Goal: Task Accomplishment & Management: Use online tool/utility

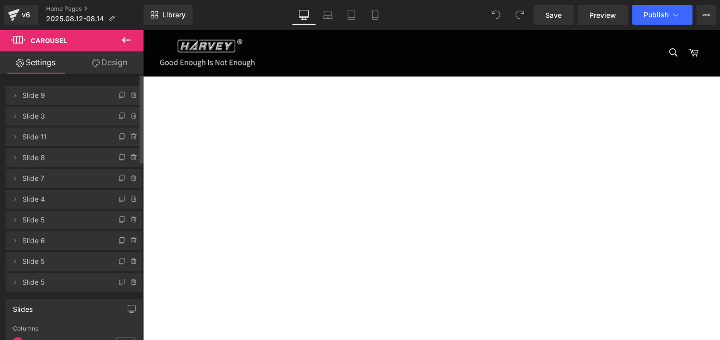
scroll to position [45, 0]
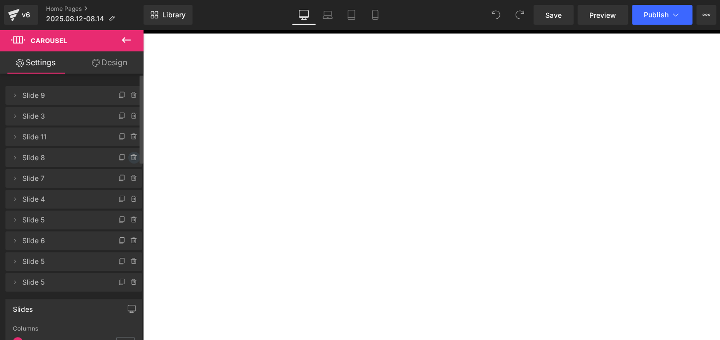
click at [130, 156] on icon at bounding box center [134, 158] width 8 height 8
click at [118, 156] on button "Delete" at bounding box center [123, 158] width 31 height 13
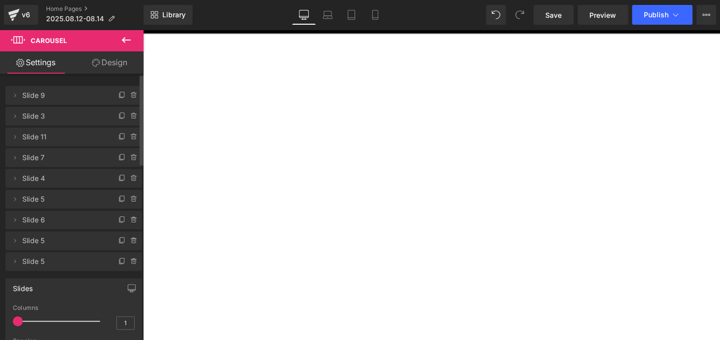
click at [647, 15] on span "Publish" at bounding box center [656, 15] width 25 height 8
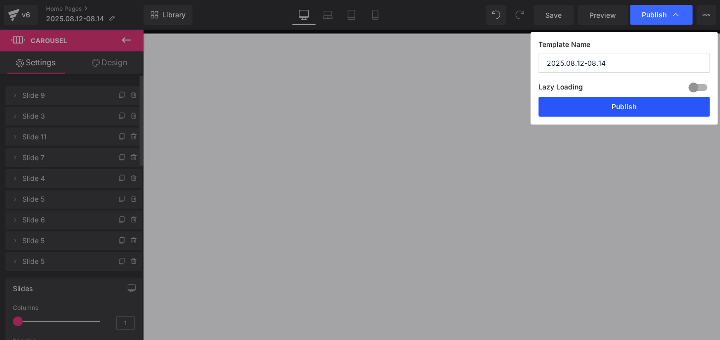
click at [638, 109] on button "Publish" at bounding box center [623, 107] width 171 height 20
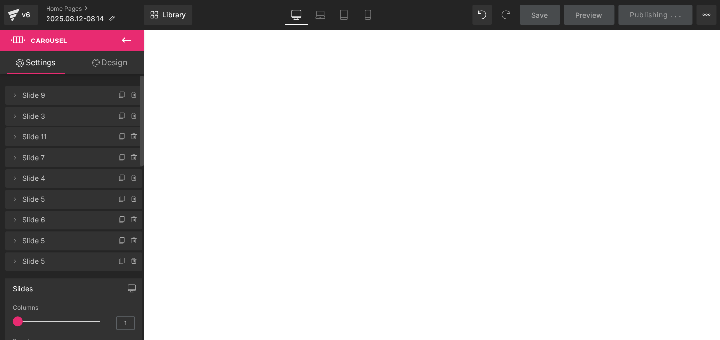
scroll to position [315, 0]
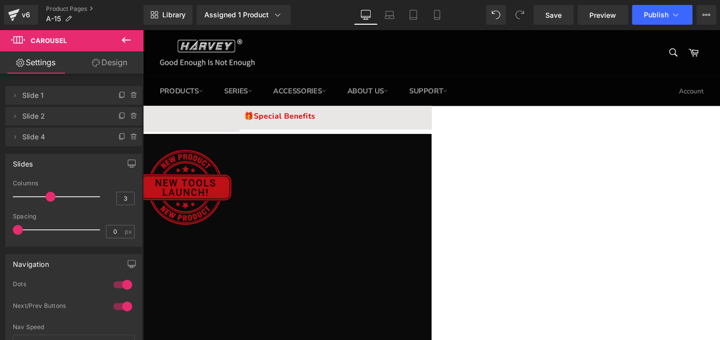
click at [118, 135] on icon at bounding box center [122, 137] width 8 height 8
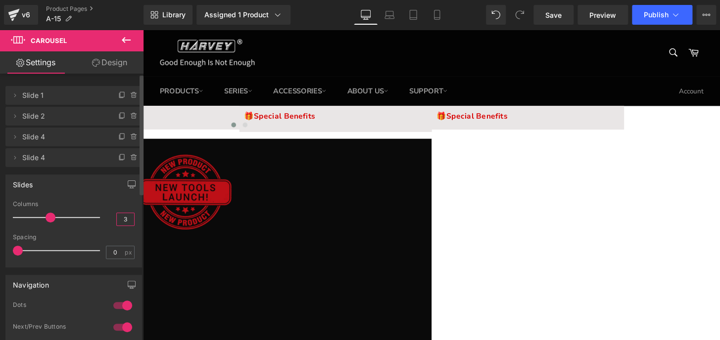
drag, startPoint x: 118, startPoint y: 217, endPoint x: 128, endPoint y: 217, distance: 9.9
click at [128, 217] on input "3" at bounding box center [125, 219] width 17 height 12
type input "4"
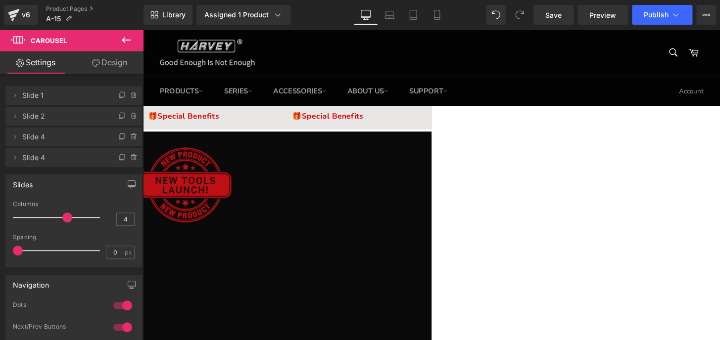
click at [143, 30] on span "Text Block" at bounding box center [143, 30] width 0 height 0
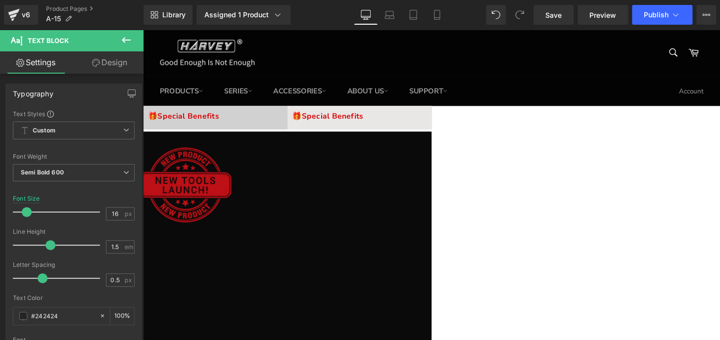
click at [143, 30] on icon at bounding box center [143, 30] width 0 height 0
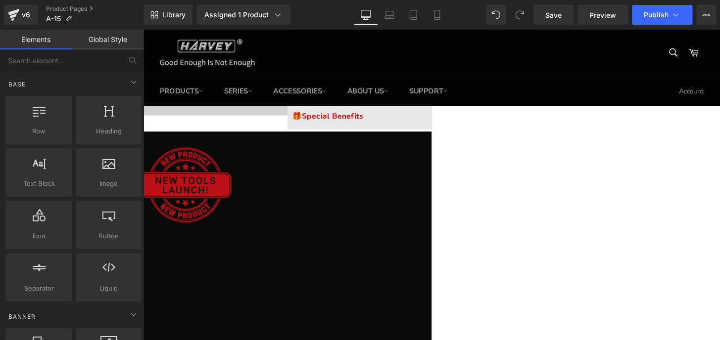
click at [143, 30] on icon at bounding box center [143, 30] width 0 height 0
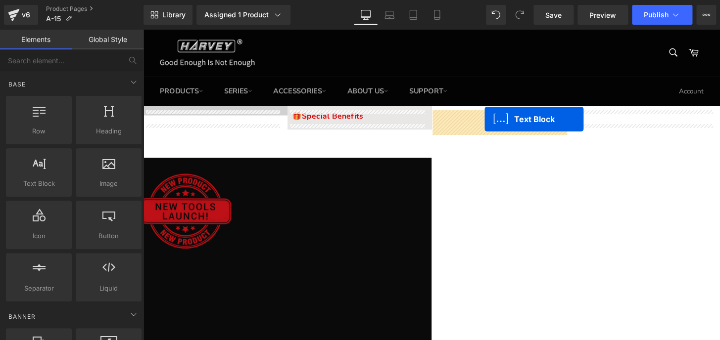
drag, startPoint x: 364, startPoint y: 133, endPoint x: 497, endPoint y: 123, distance: 133.5
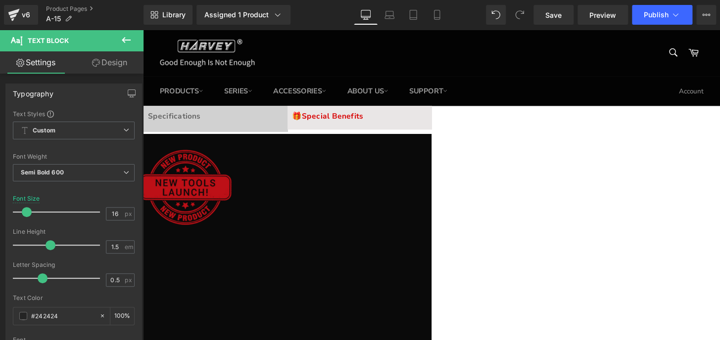
click at [143, 30] on icon at bounding box center [143, 30] width 0 height 0
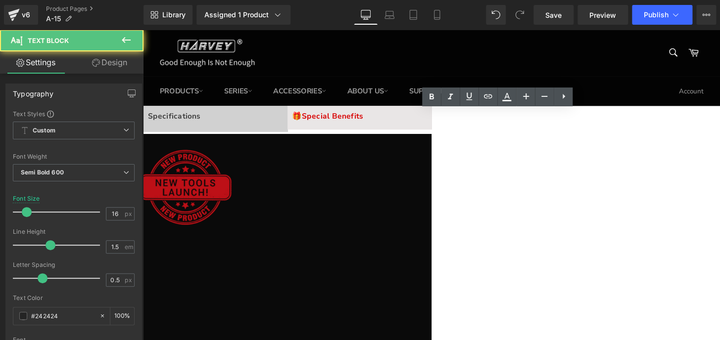
click at [203, 119] on strong "Specifications" at bounding box center [175, 119] width 55 height 11
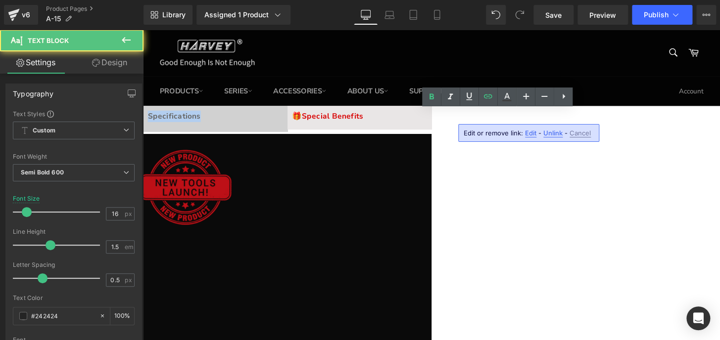
drag, startPoint x: 539, startPoint y: 119, endPoint x: 485, endPoint y: 118, distance: 54.0
click at [288, 118] on p "Specifications" at bounding box center [218, 120] width 140 height 12
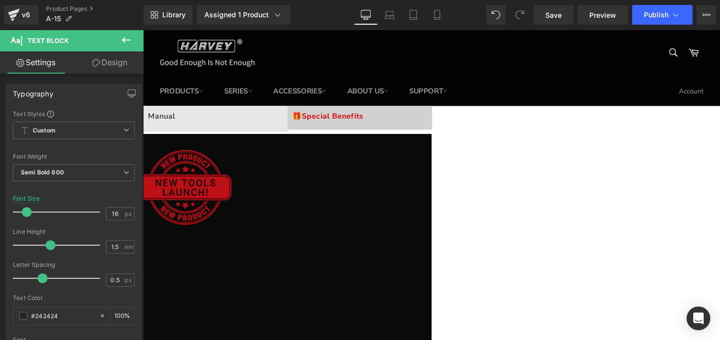
click at [438, 126] on div "🎁 Special Benefits Text Block" at bounding box center [368, 120] width 140 height 12
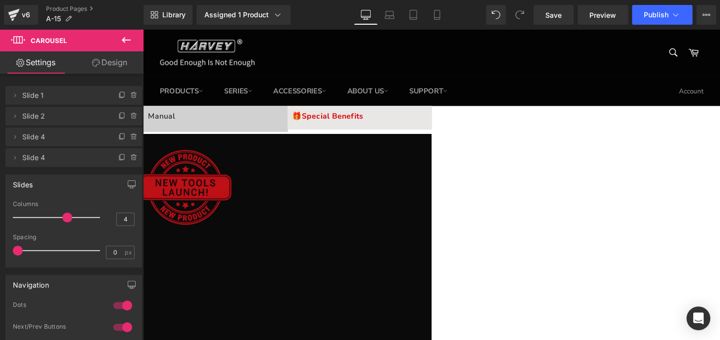
click at [143, 30] on span "Text Block" at bounding box center [143, 30] width 0 height 0
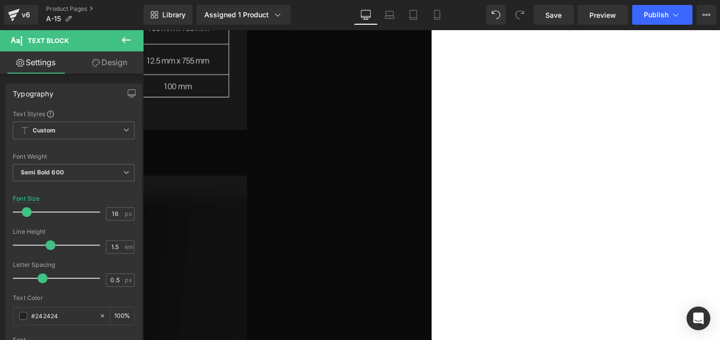
scroll to position [18424, 0]
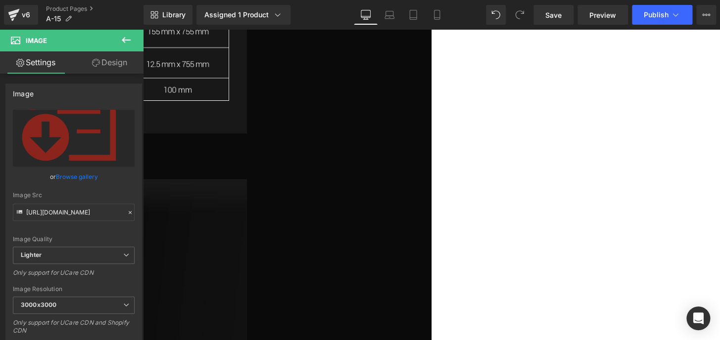
click at [143, 30] on span "Row" at bounding box center [143, 30] width 0 height 0
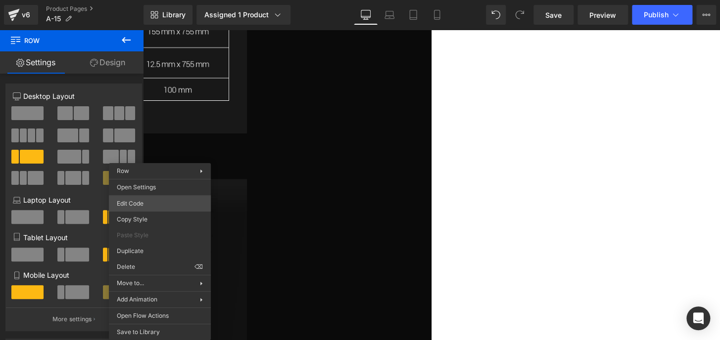
click at [158, 0] on div "Row You are previewing how the will restyle your page. You can not edit Element…" at bounding box center [360, 0] width 720 height 0
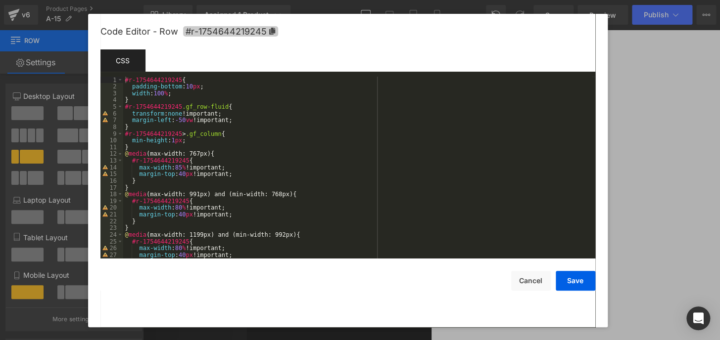
click at [271, 32] on icon at bounding box center [272, 31] width 6 height 7
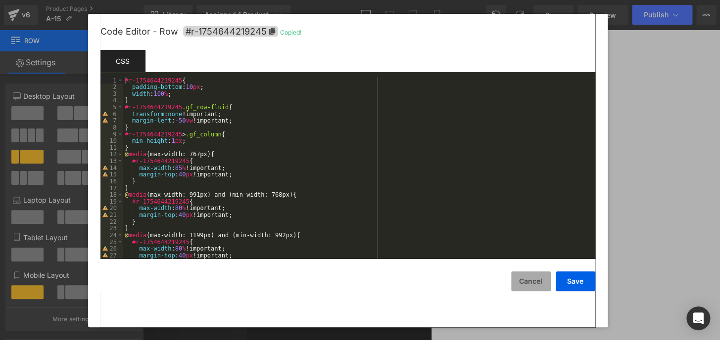
drag, startPoint x: 530, startPoint y: 282, endPoint x: 428, endPoint y: 268, distance: 102.9
click at [530, 282] on button "Cancel" at bounding box center [531, 282] width 40 height 20
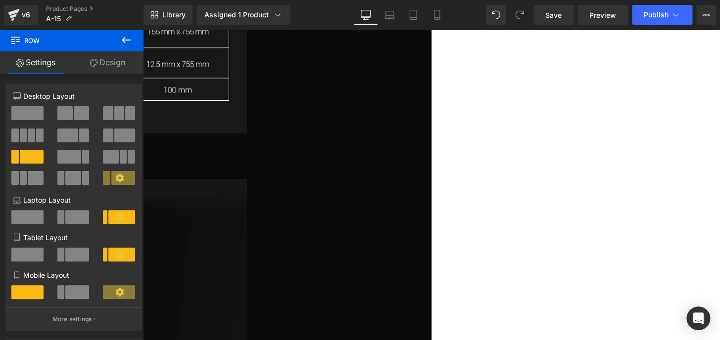
scroll to position [0, 0]
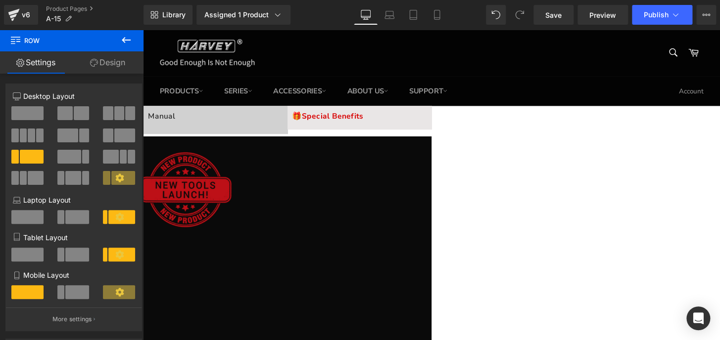
click at [143, 30] on icon at bounding box center [143, 30] width 0 height 0
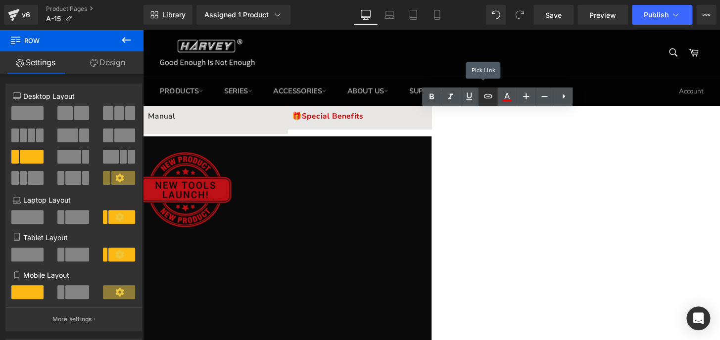
click at [486, 95] on icon at bounding box center [488, 97] width 12 height 12
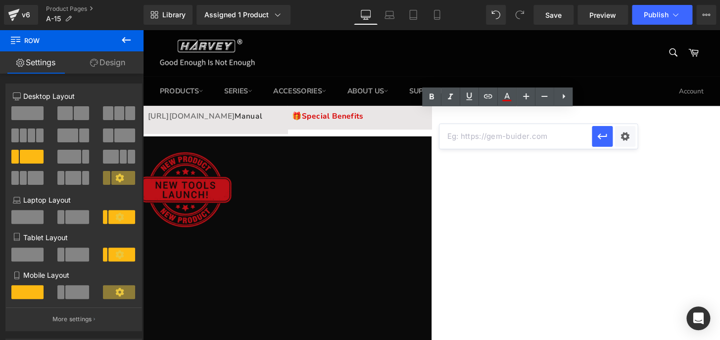
click at [486, 138] on input "text" at bounding box center [515, 136] width 152 height 25
paste input "#r-1754644219245"
type input "#r-1754644219245"
click at [603, 138] on icon "button" at bounding box center [602, 137] width 12 height 12
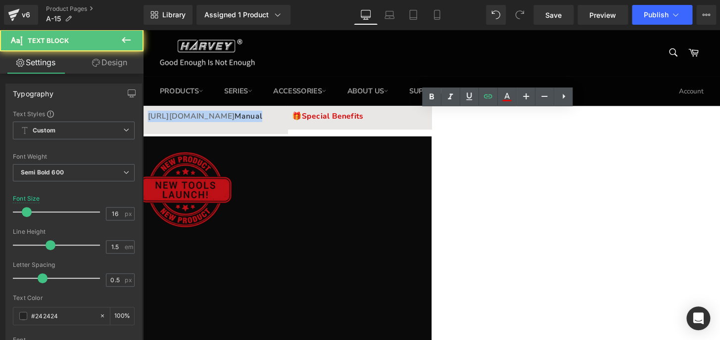
drag, startPoint x: 577, startPoint y: 118, endPoint x: 427, endPoint y: 116, distance: 149.9
click at [419, 117] on div "Overview Text Block Specifications Text Block [URL][DOMAIN_NAME] Manual Text Bl…" at bounding box center [143, 123] width 599 height 29
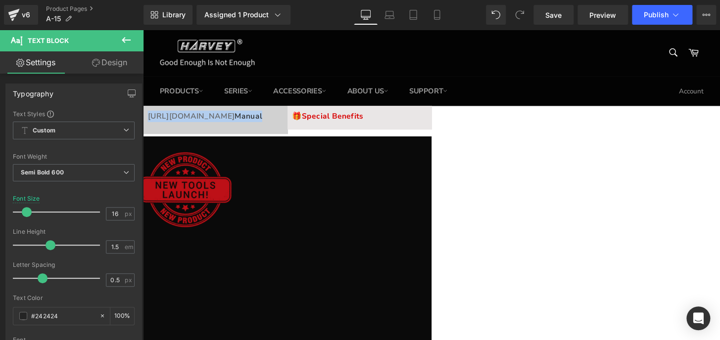
drag, startPoint x: 511, startPoint y: 116, endPoint x: 519, endPoint y: 116, distance: 7.4
click at [143, 30] on span "Text Block" at bounding box center [143, 30] width 0 height 0
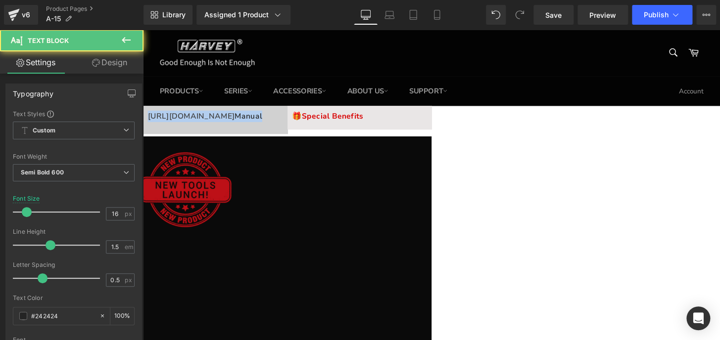
click at [143, 30] on link at bounding box center [143, 30] width 0 height 0
copy p "[URL][DOMAIN_NAME] Manual"
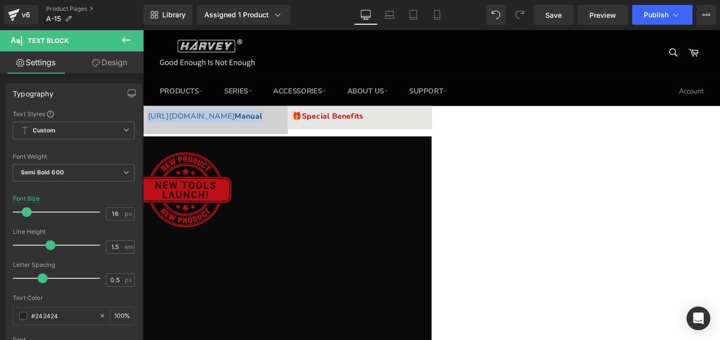
click at [288, 131] on div "[URL][DOMAIN_NAME] Manual Text Block" at bounding box center [218, 122] width 140 height 17
click at [238, 119] on link "[URL][DOMAIN_NAME]" at bounding box center [193, 119] width 90 height 11
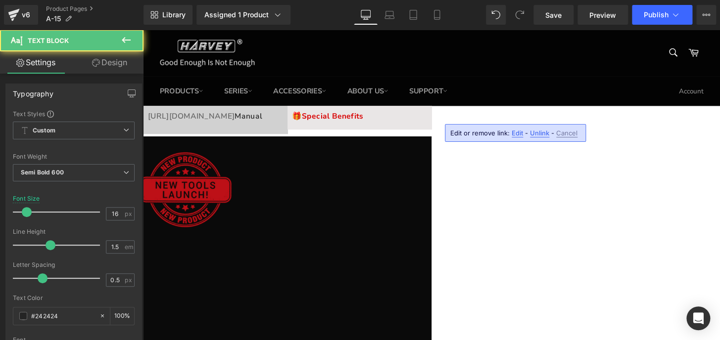
drag, startPoint x: 548, startPoint y: 119, endPoint x: 448, endPoint y: 120, distance: 99.5
click at [288, 120] on p "[URL][DOMAIN_NAME] Manual" at bounding box center [218, 120] width 140 height 12
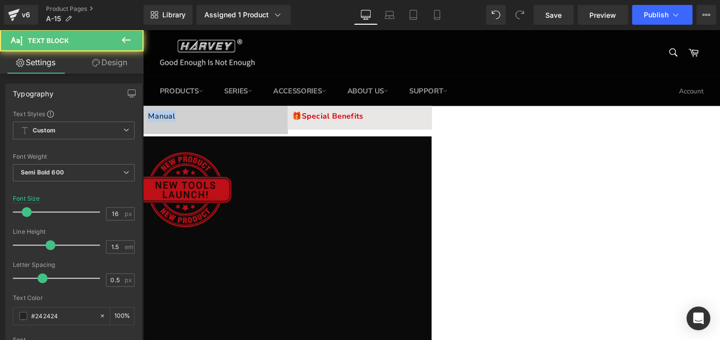
drag, startPoint x: 532, startPoint y: 118, endPoint x: 476, endPoint y: 118, distance: 55.9
click at [288, 118] on p "Manual" at bounding box center [218, 120] width 140 height 12
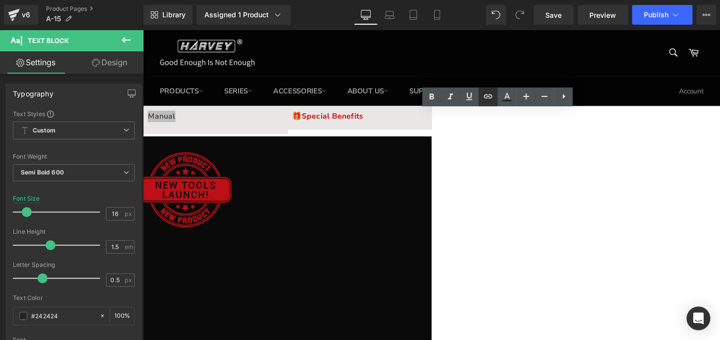
click at [487, 96] on icon at bounding box center [488, 97] width 8 height 4
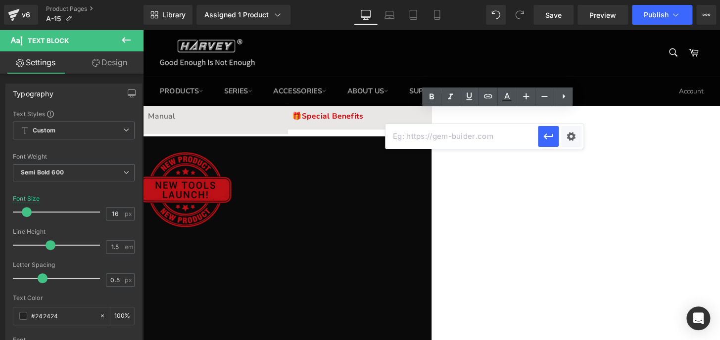
click at [496, 137] on input "text" at bounding box center [461, 136] width 152 height 25
paste input "#r-1754644219245"
type input "#r-1754644219245"
click at [544, 135] on icon "button" at bounding box center [548, 137] width 12 height 12
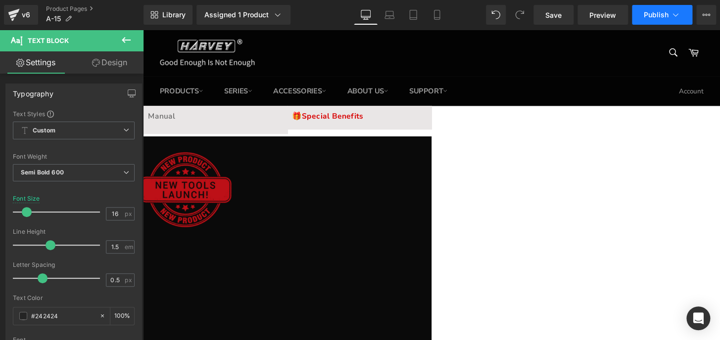
click at [649, 14] on span "Publish" at bounding box center [656, 15] width 25 height 8
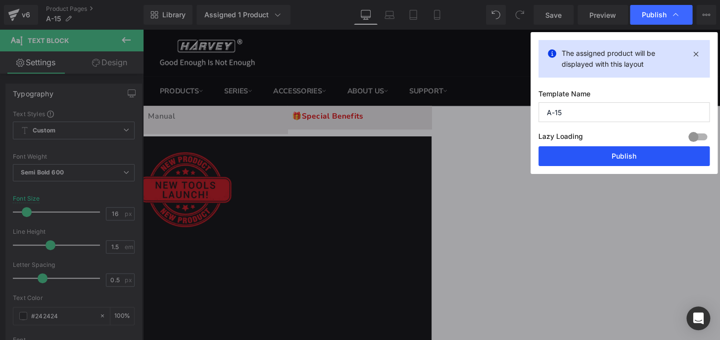
click at [645, 157] on button "Publish" at bounding box center [623, 156] width 171 height 20
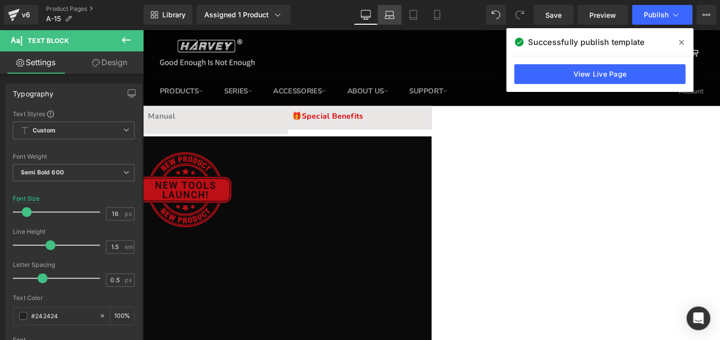
click at [386, 14] on icon at bounding box center [388, 13] width 7 height 4
type input "100"
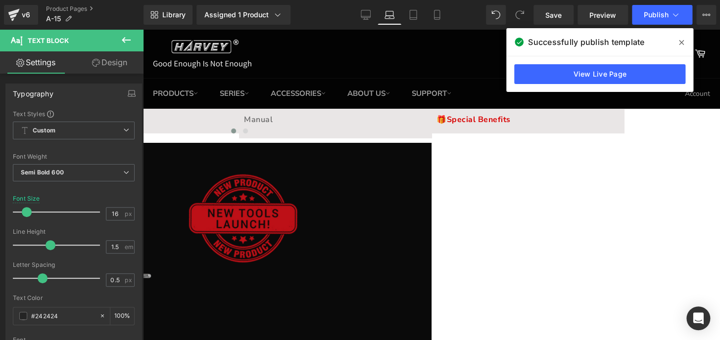
click at [143, 30] on span "Row" at bounding box center [143, 30] width 0 height 0
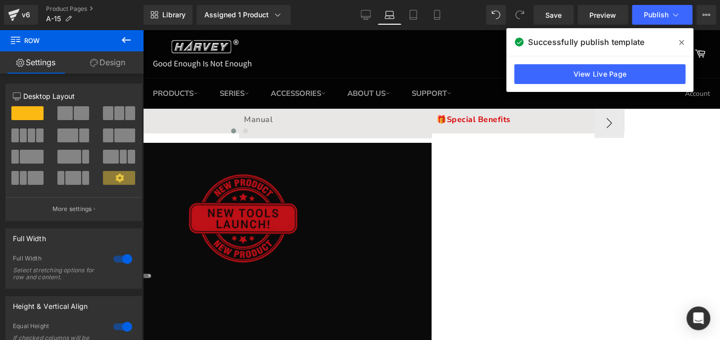
click at [143, 30] on icon at bounding box center [143, 30] width 0 height 0
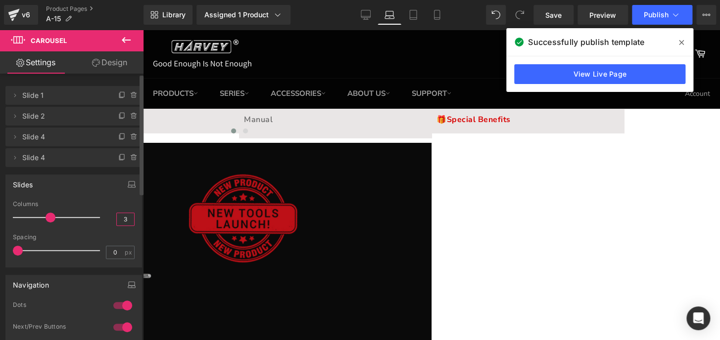
drag, startPoint x: 116, startPoint y: 219, endPoint x: 132, endPoint y: 218, distance: 15.4
click at [132, 218] on div "4 Columns 4 3 Columns 3 3 Columns 3 3 Columns 3 0px Spacing 0 px 0px Spacing 0 …" at bounding box center [74, 234] width 136 height 66
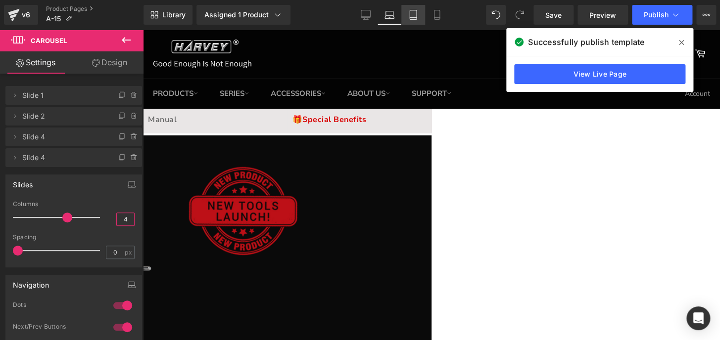
type input "4"
click at [411, 16] on icon at bounding box center [413, 15] width 10 height 10
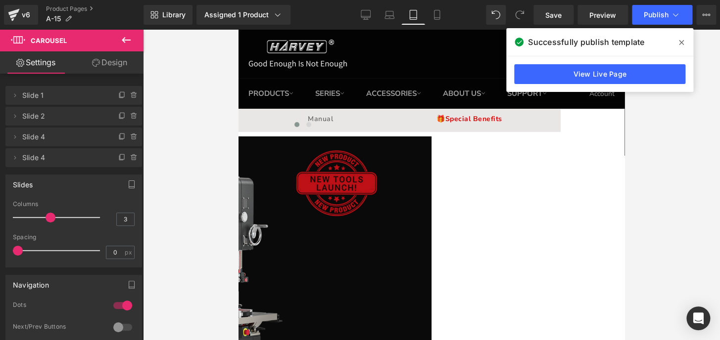
click at [238, 30] on span "Carousel" at bounding box center [238, 30] width 0 height 0
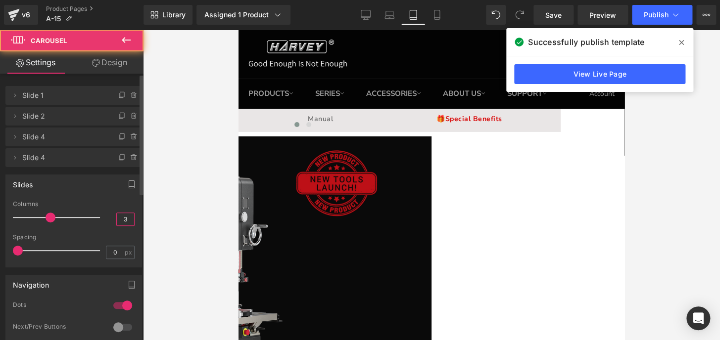
drag, startPoint x: 119, startPoint y: 221, endPoint x: 130, endPoint y: 218, distance: 11.2
click at [131, 219] on div "3" at bounding box center [125, 219] width 18 height 13
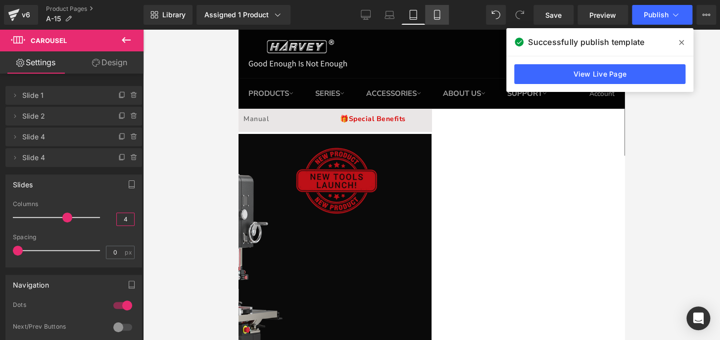
type input "4"
click at [438, 15] on icon at bounding box center [437, 15] width 10 height 10
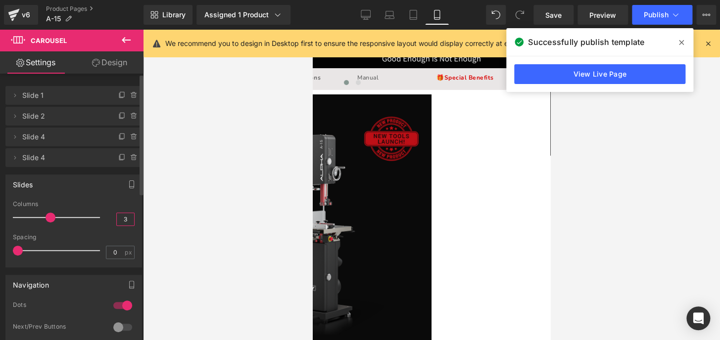
drag, startPoint x: 119, startPoint y: 220, endPoint x: 125, endPoint y: 220, distance: 5.4
click at [125, 220] on input "3" at bounding box center [125, 219] width 17 height 12
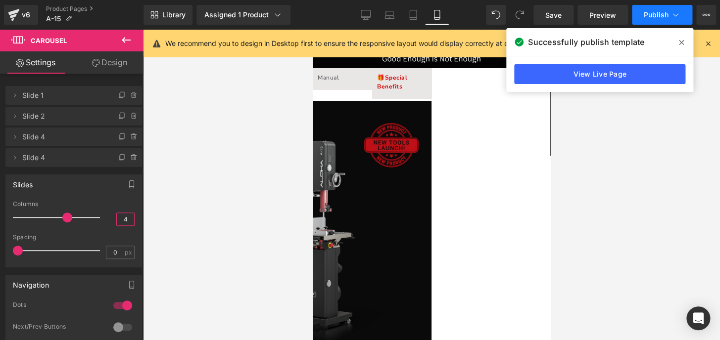
type input "4"
click at [650, 11] on span "Publish" at bounding box center [656, 15] width 25 height 8
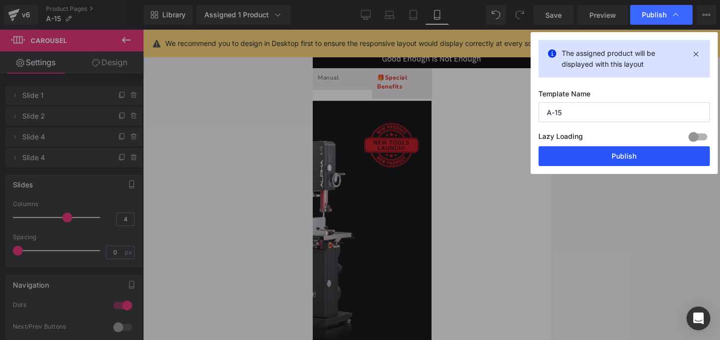
click at [650, 156] on button "Publish" at bounding box center [623, 156] width 171 height 20
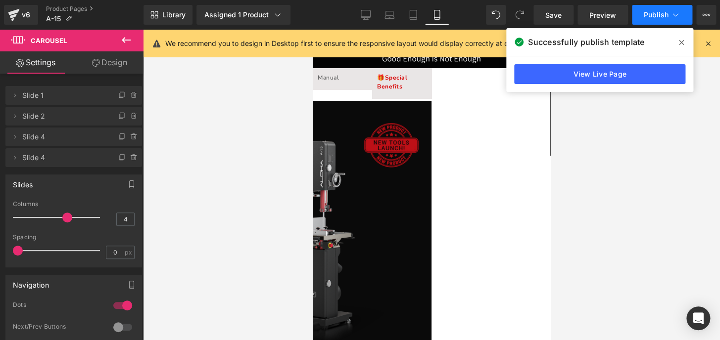
click at [654, 12] on span "Publish" at bounding box center [656, 15] width 25 height 8
